Goal: Task Accomplishment & Management: Use online tool/utility

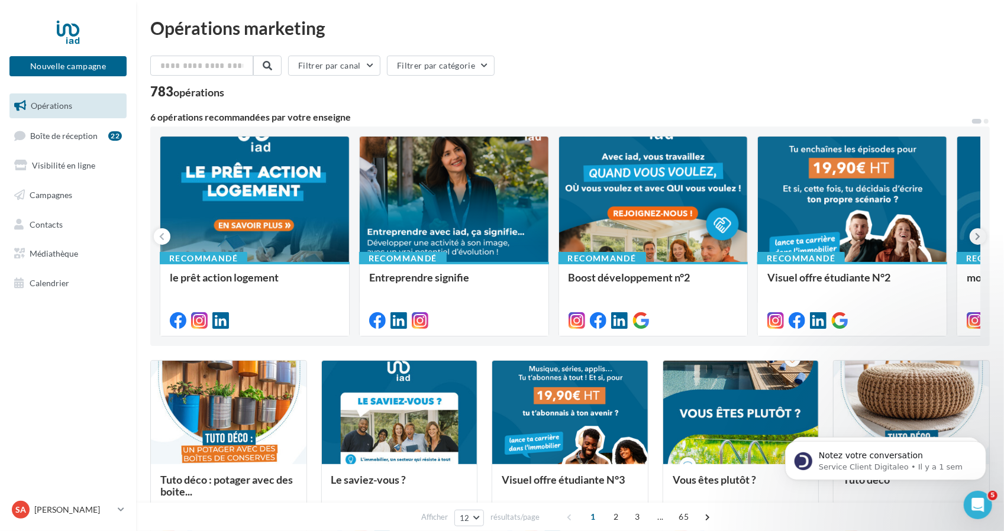
click at [978, 234] on icon at bounding box center [978, 237] width 5 height 12
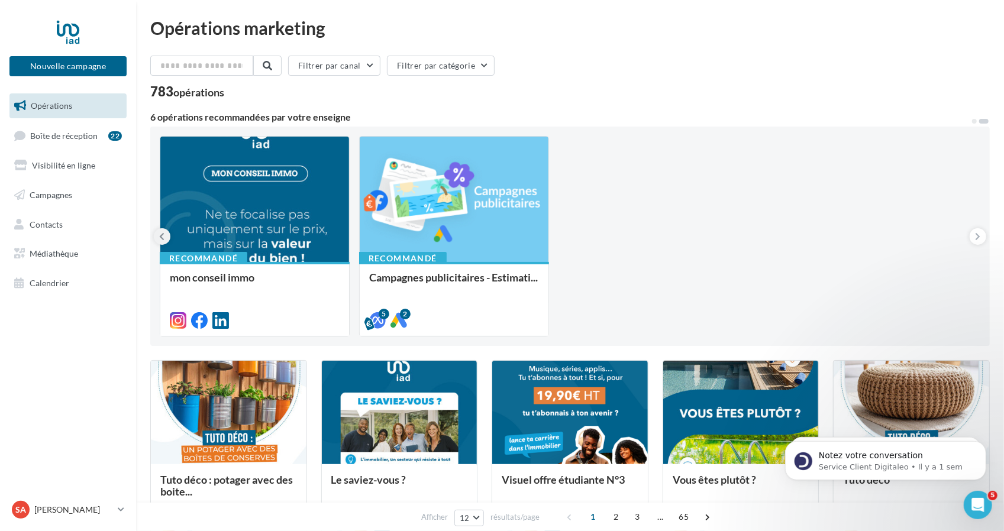
click at [167, 234] on button at bounding box center [162, 236] width 17 height 17
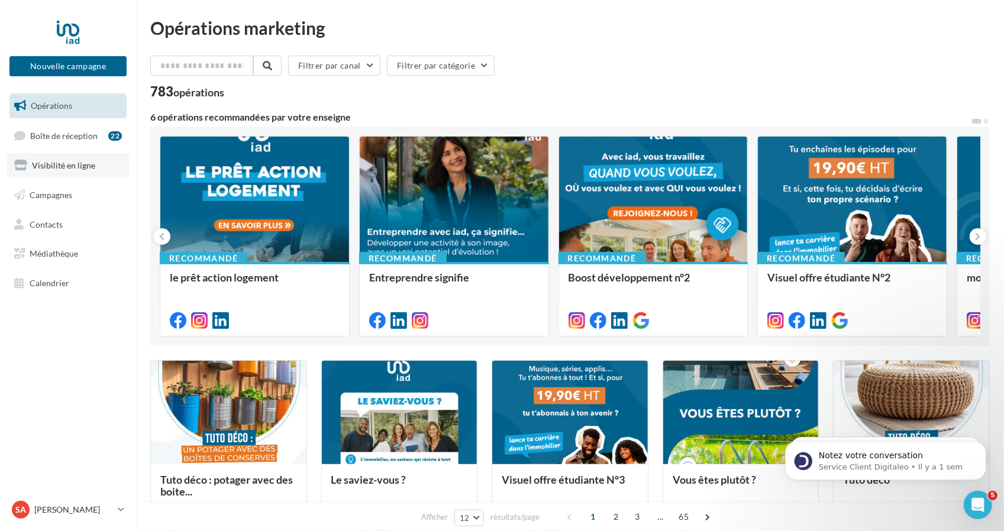
click at [95, 163] on link "Visibilité en ligne" at bounding box center [68, 165] width 122 height 25
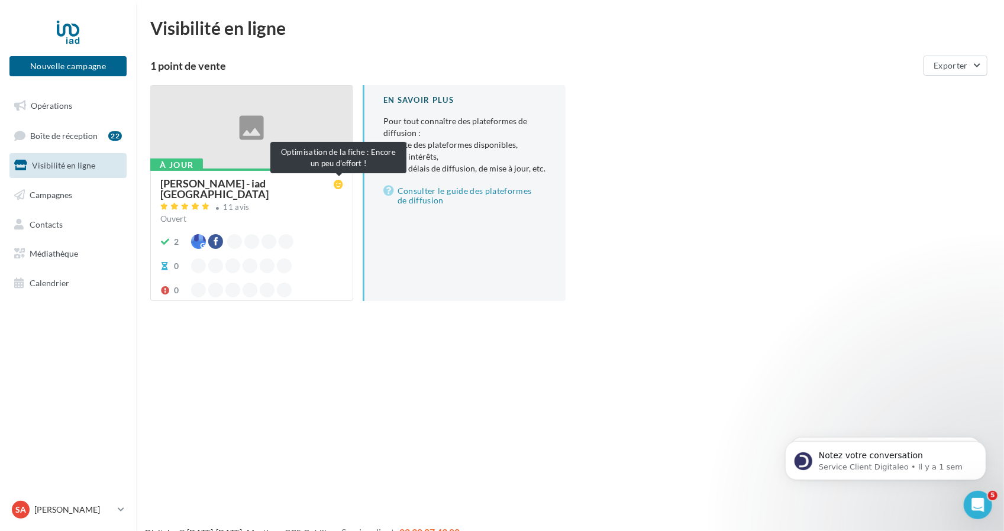
click at [336, 185] on icon at bounding box center [338, 184] width 9 height 9
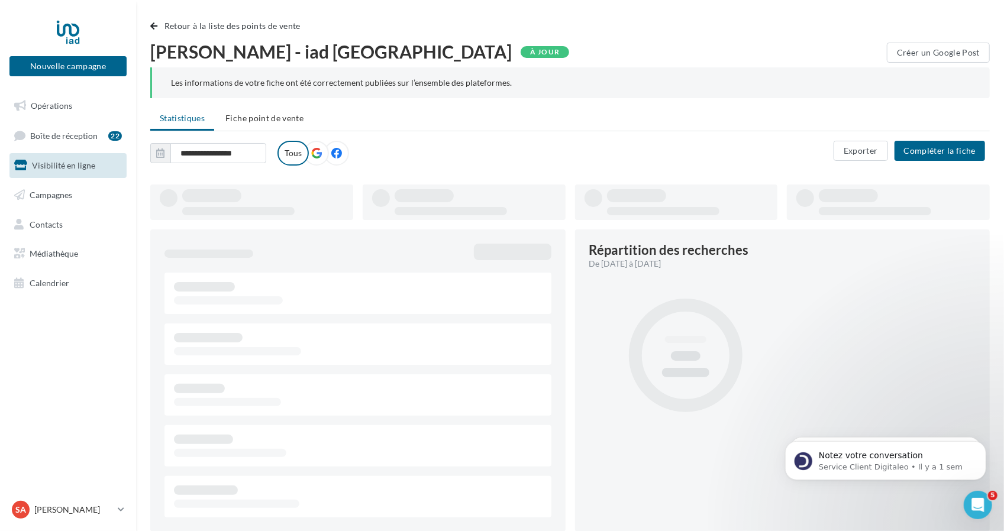
type input "**********"
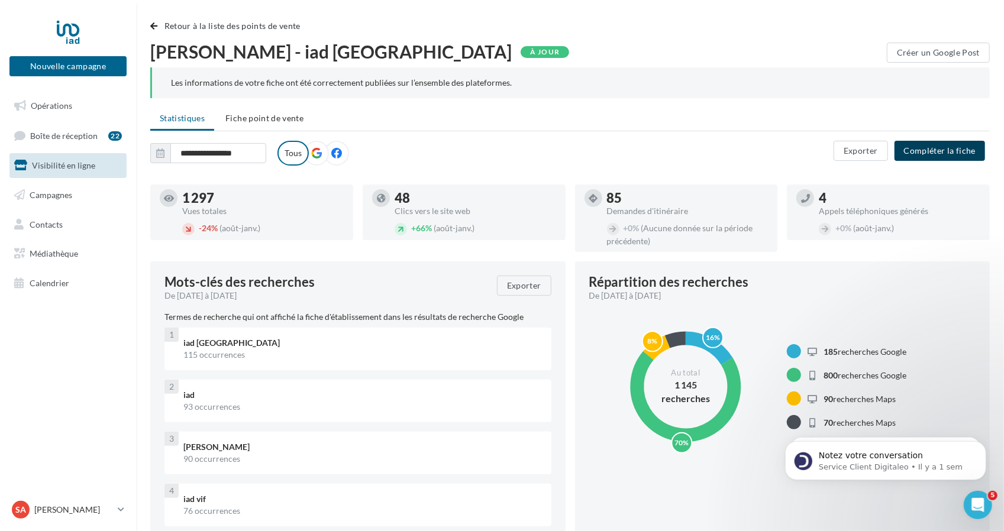
click at [948, 150] on button "Compléter la fiche" at bounding box center [940, 151] width 91 height 20
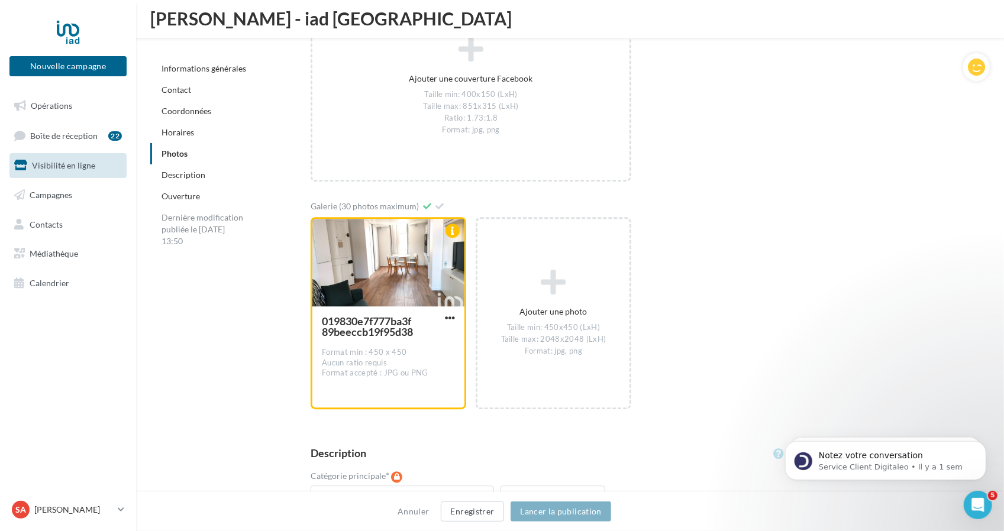
scroll to position [1953, 0]
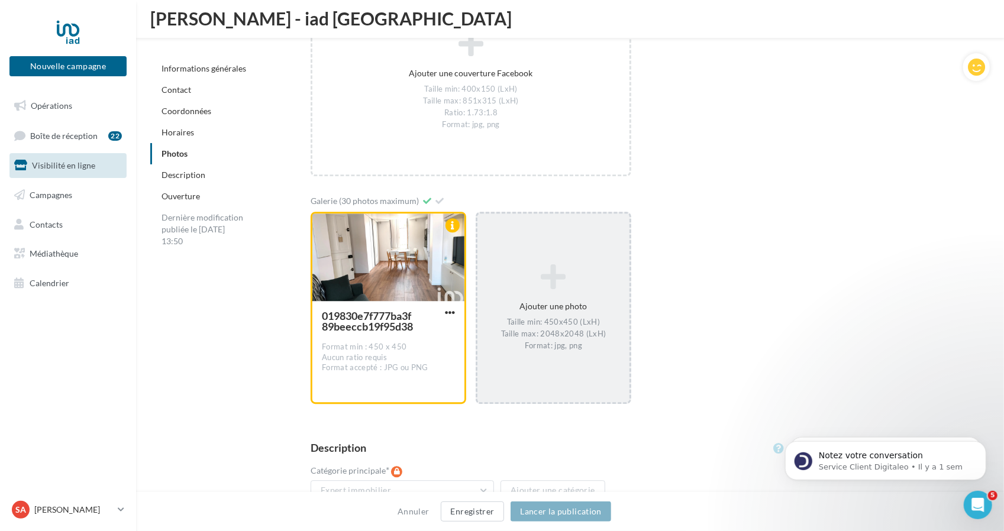
click at [556, 274] on icon at bounding box center [553, 277] width 143 height 28
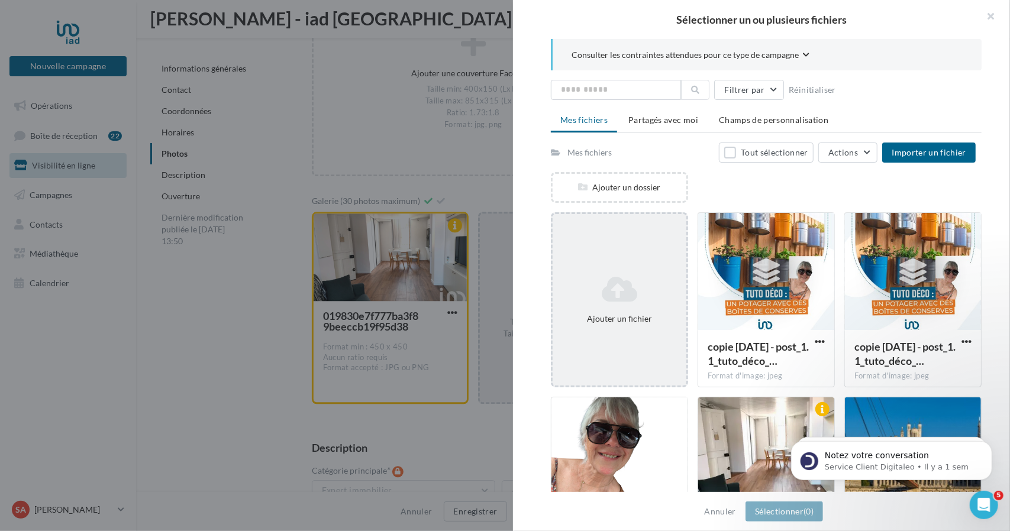
click at [613, 279] on icon at bounding box center [619, 289] width 124 height 28
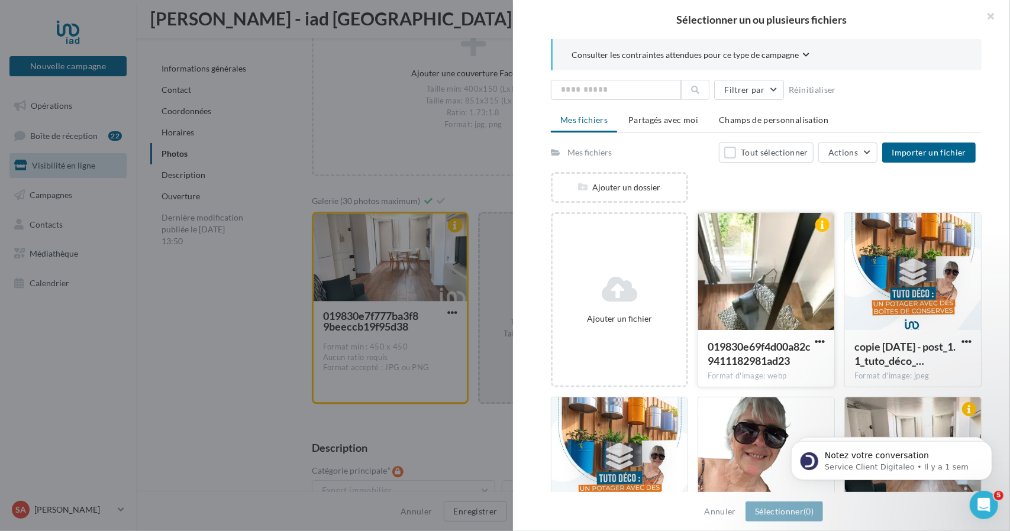
click at [812, 259] on div at bounding box center [766, 272] width 136 height 118
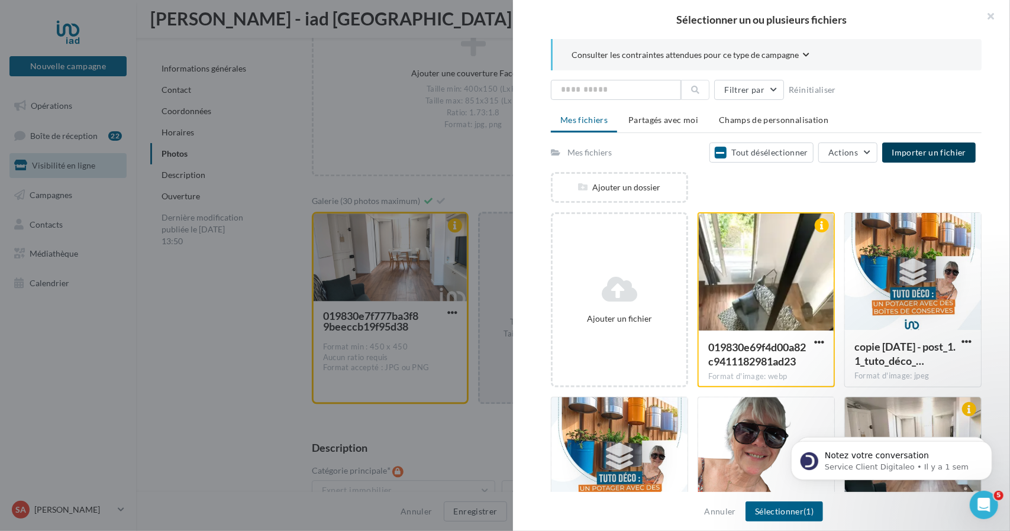
click at [935, 160] on button "Importer un fichier" at bounding box center [929, 153] width 94 height 20
click at [803, 299] on div at bounding box center [766, 273] width 135 height 118
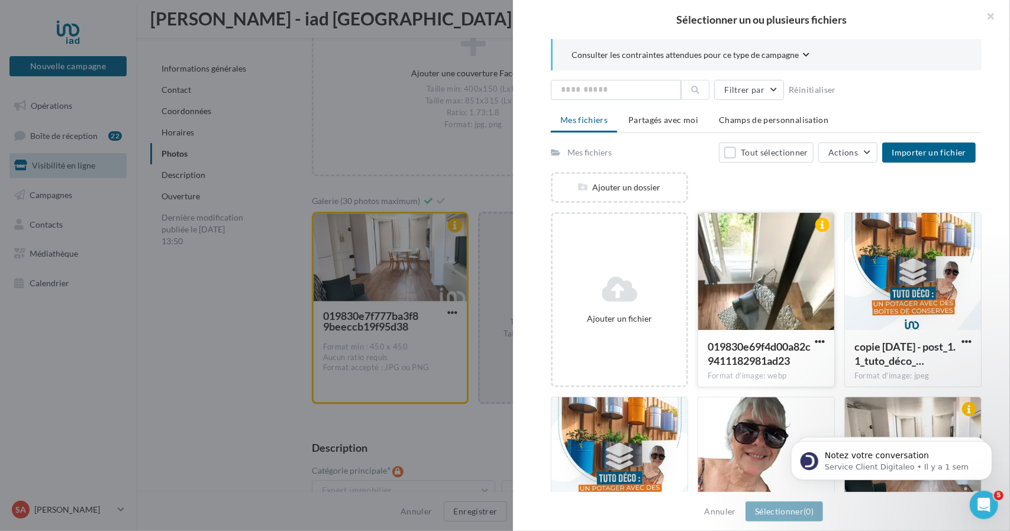
click at [803, 299] on div at bounding box center [766, 272] width 136 height 118
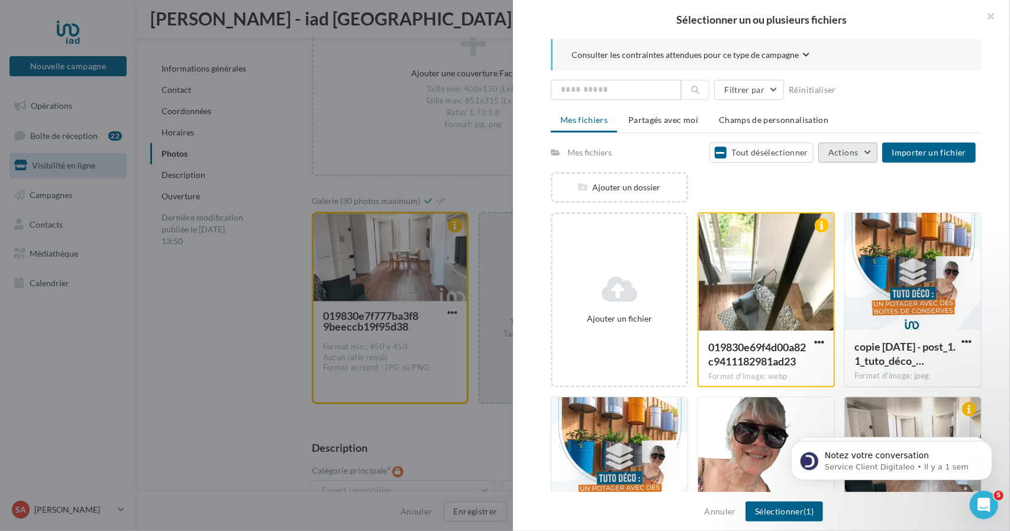
click at [875, 145] on button "Actions" at bounding box center [847, 153] width 59 height 20
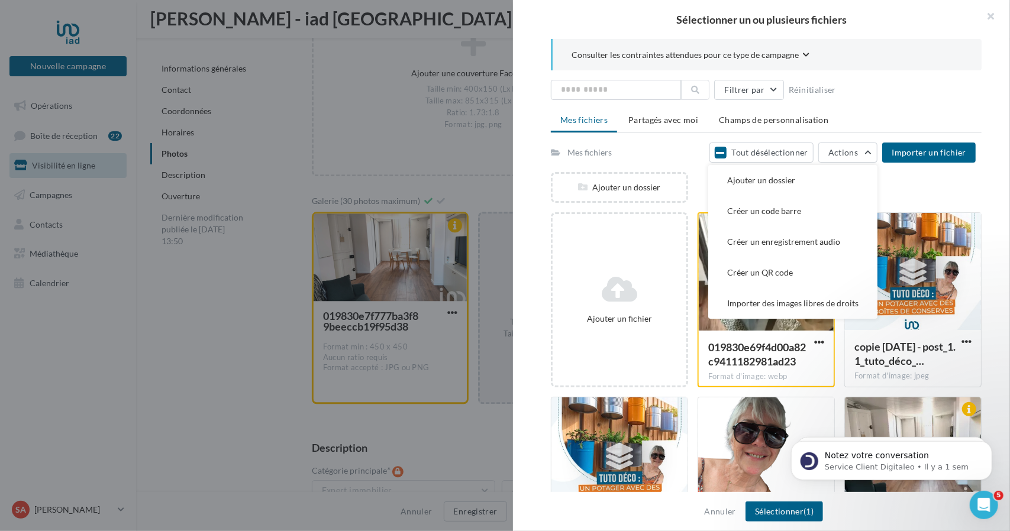
click at [889, 100] on div "Filtrer par Réinitialiser Mes fichiers Partagés avec moi Champs de personnalisa…" at bounding box center [766, 331] width 431 height 502
click at [788, 504] on button "Sélectionner (1)" at bounding box center [785, 512] width 78 height 20
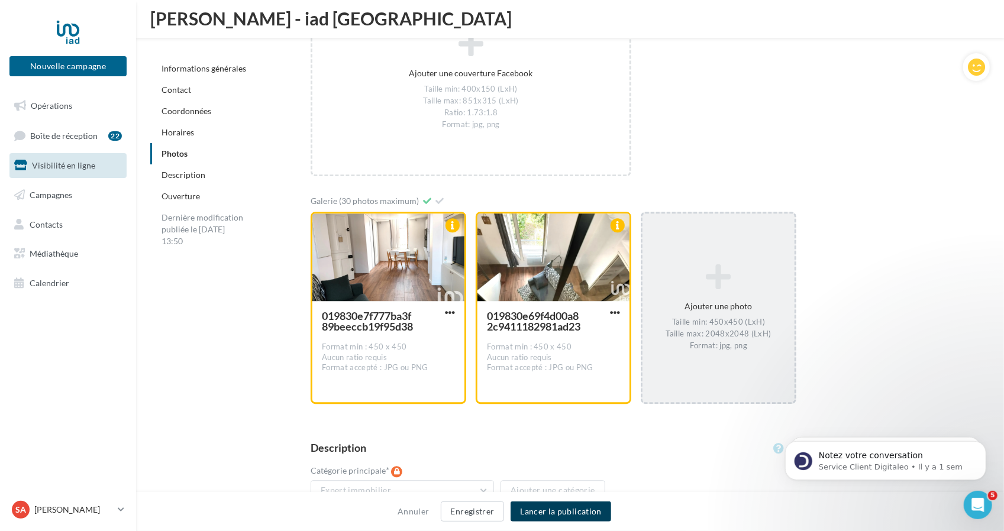
click at [574, 514] on button "Lancer la publication" at bounding box center [561, 512] width 100 height 20
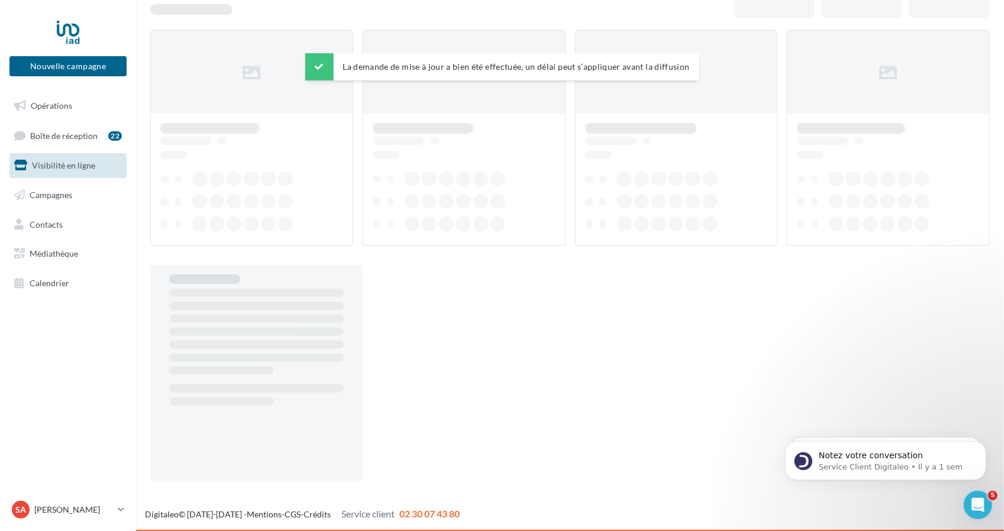
scroll to position [19, 0]
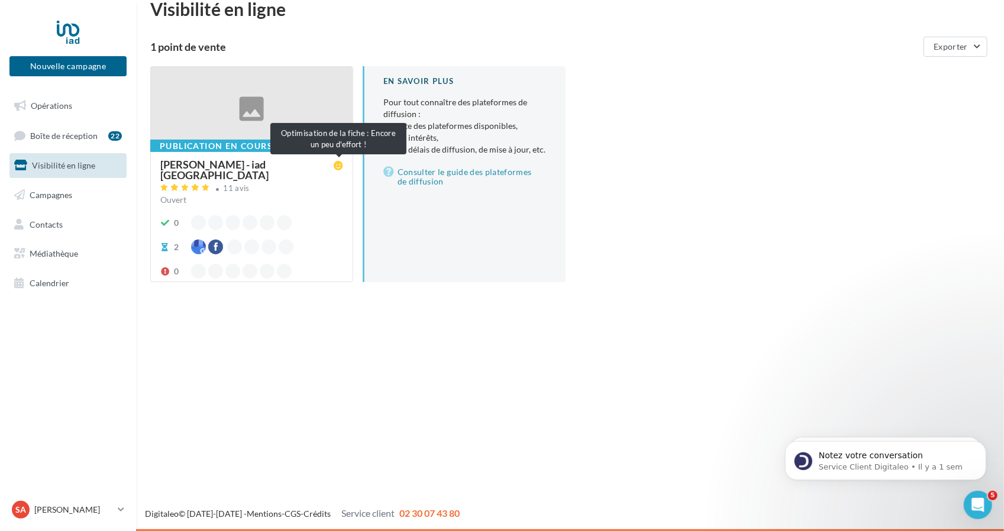
click at [342, 161] on icon at bounding box center [338, 165] width 9 height 9
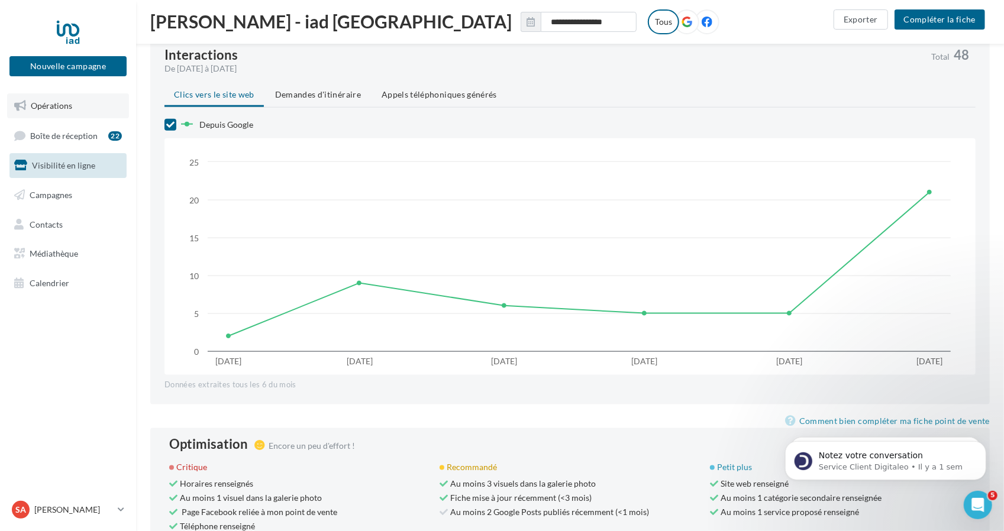
scroll to position [916, 0]
click at [73, 106] on link "Opérations" at bounding box center [68, 106] width 122 height 25
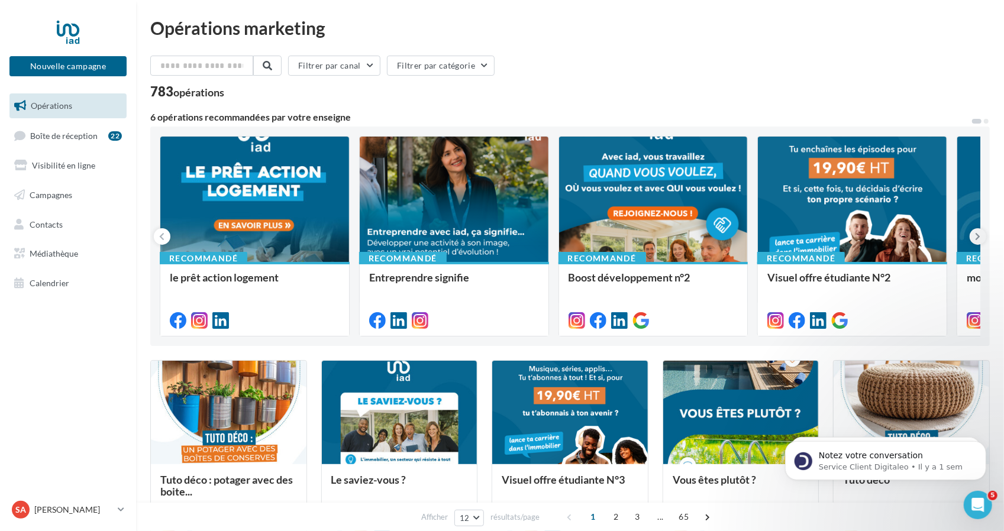
click at [982, 235] on button at bounding box center [978, 236] width 17 height 17
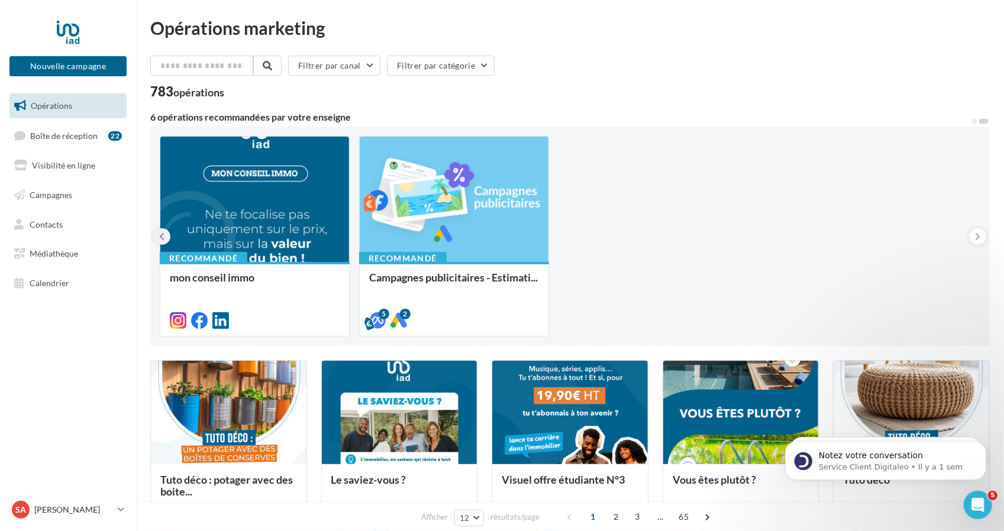
click at [162, 234] on icon at bounding box center [162, 237] width 5 height 12
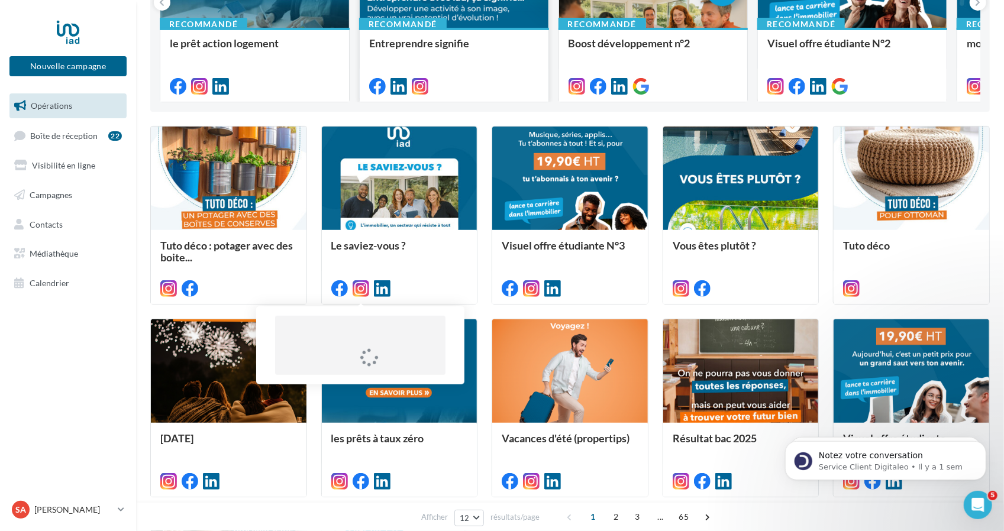
scroll to position [242, 0]
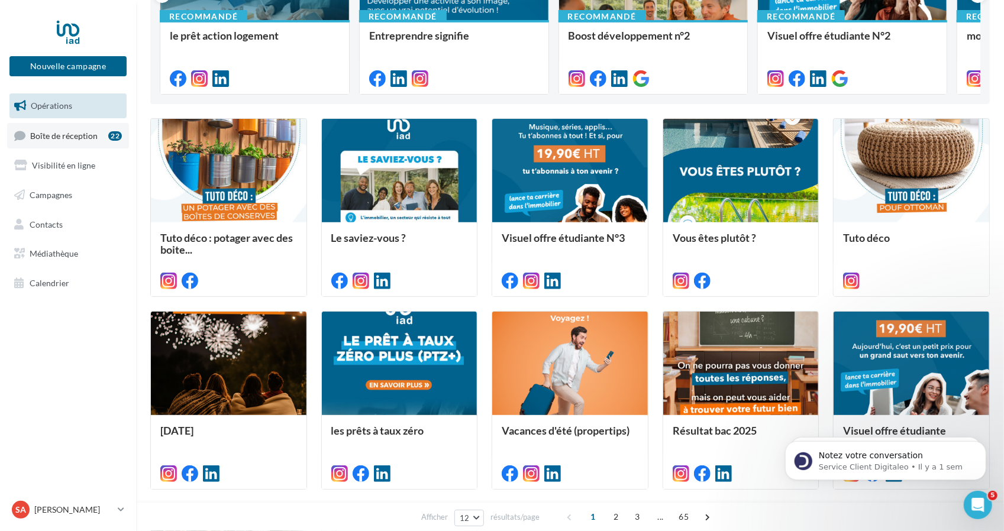
click at [83, 141] on link "Boîte de réception 22" at bounding box center [68, 135] width 122 height 25
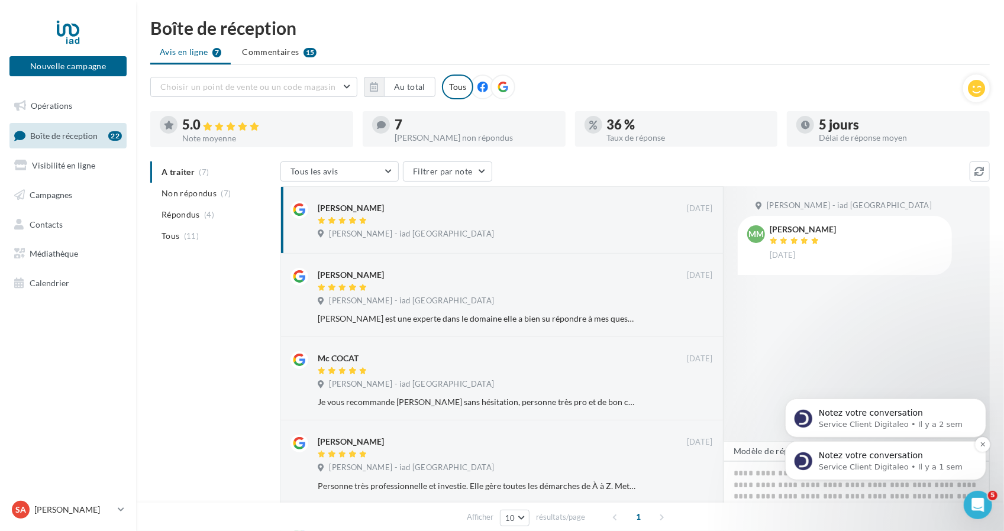
click at [875, 469] on p "Service Client Digitaleo • Il y a 1 sem" at bounding box center [894, 467] width 153 height 11
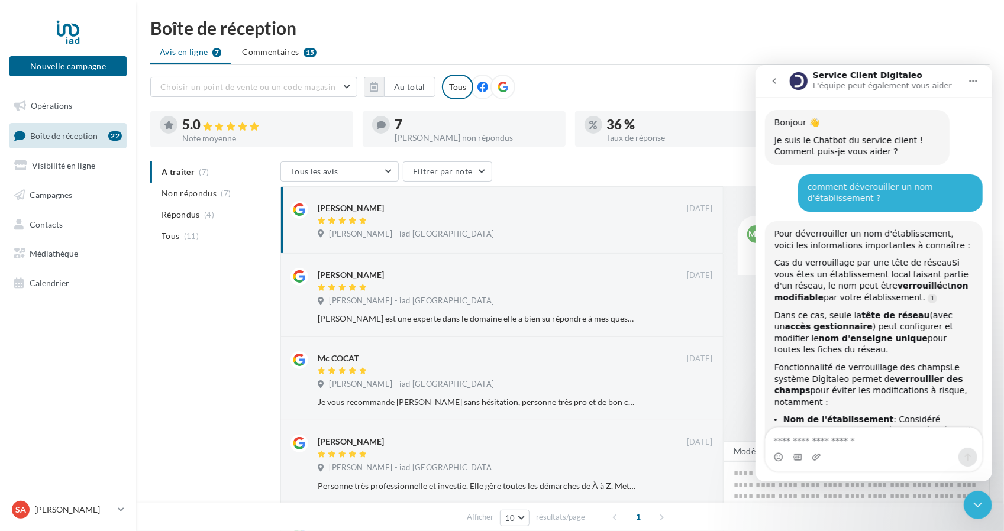
scroll to position [9, 0]
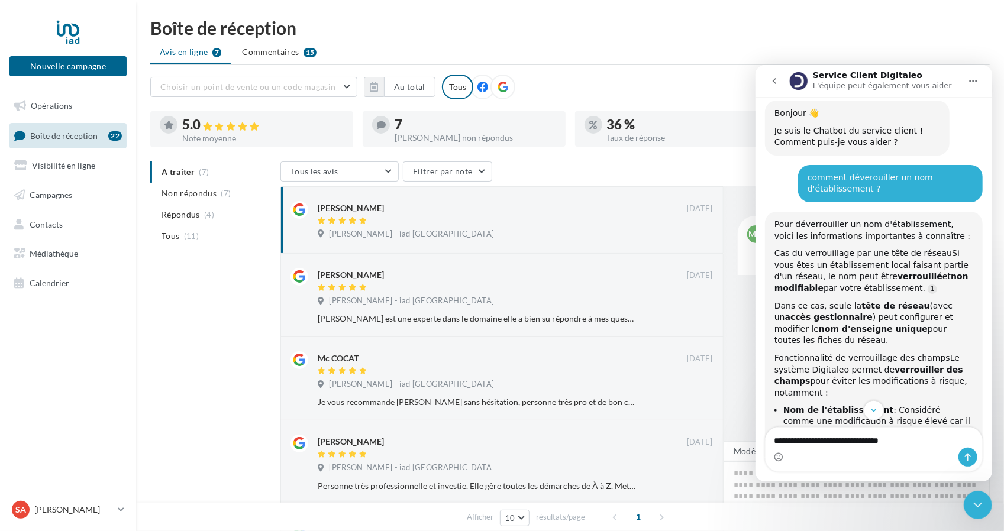
type textarea "**********"
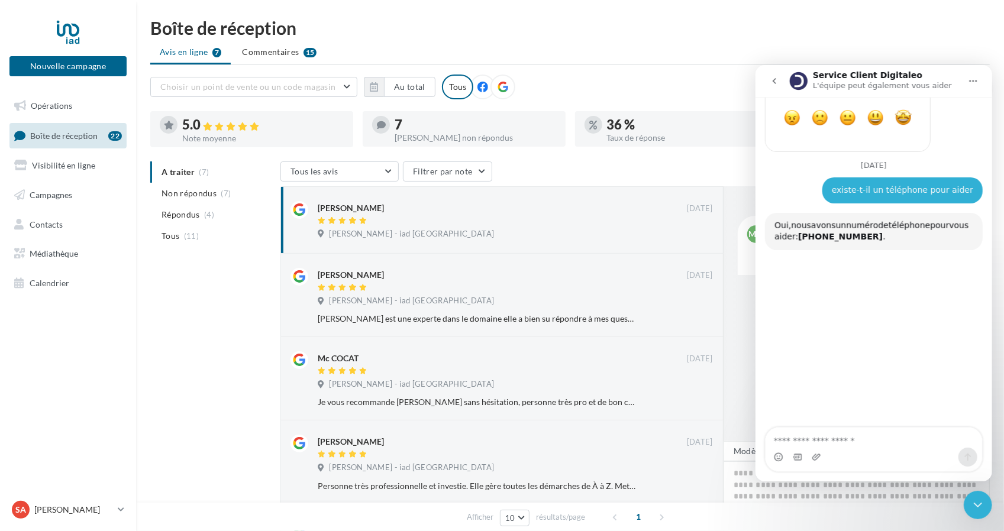
scroll to position [777, 0]
